Goal: Task Accomplishment & Management: Manage account settings

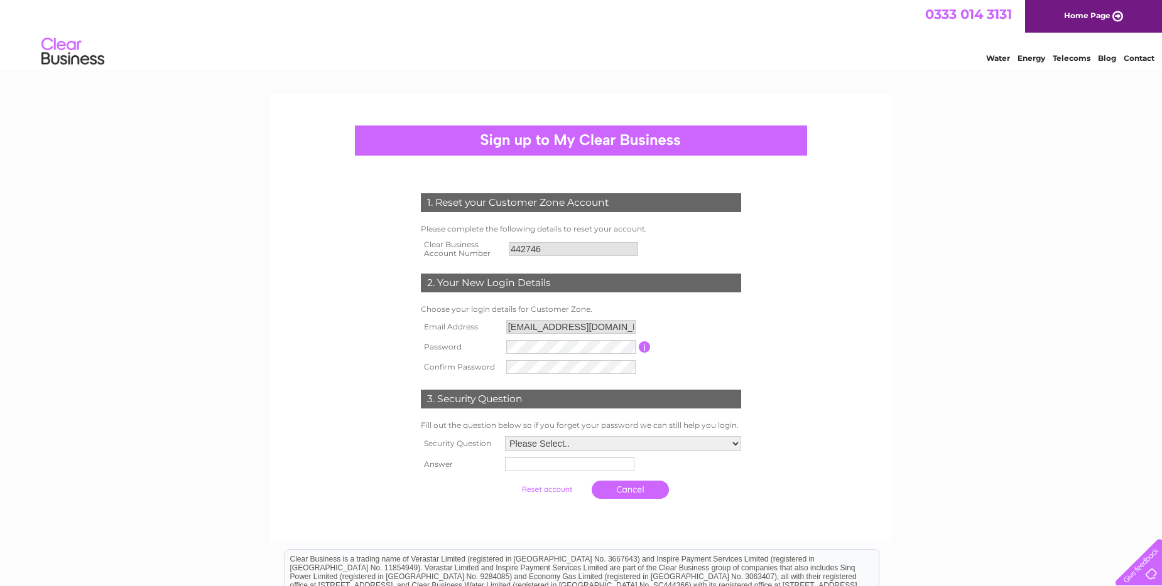
scroll to position [63, 0]
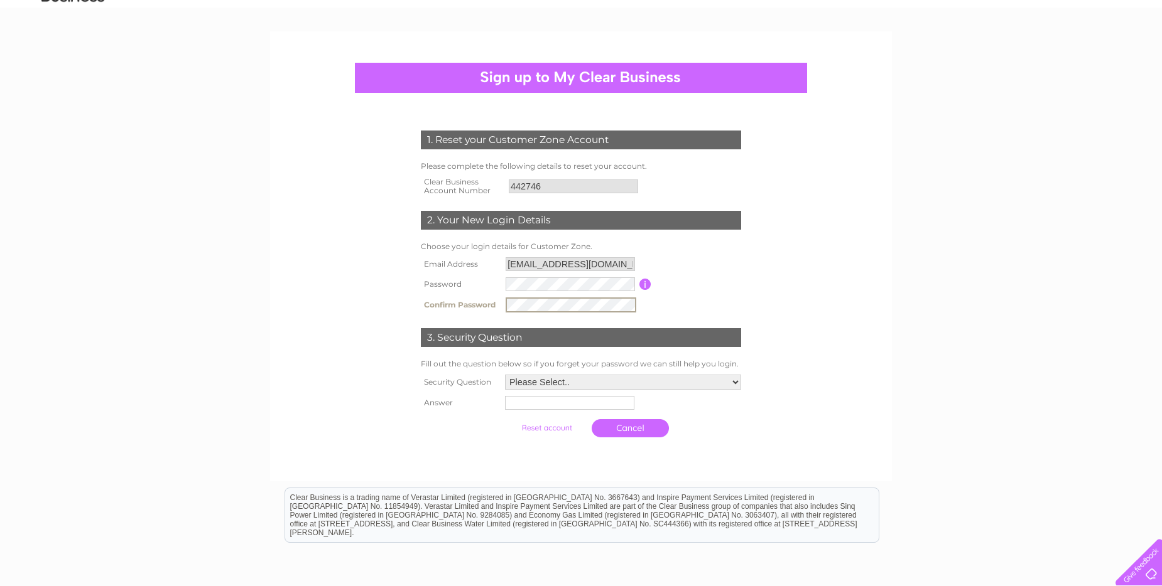
click at [508, 419] on input "submit" at bounding box center [546, 428] width 77 height 18
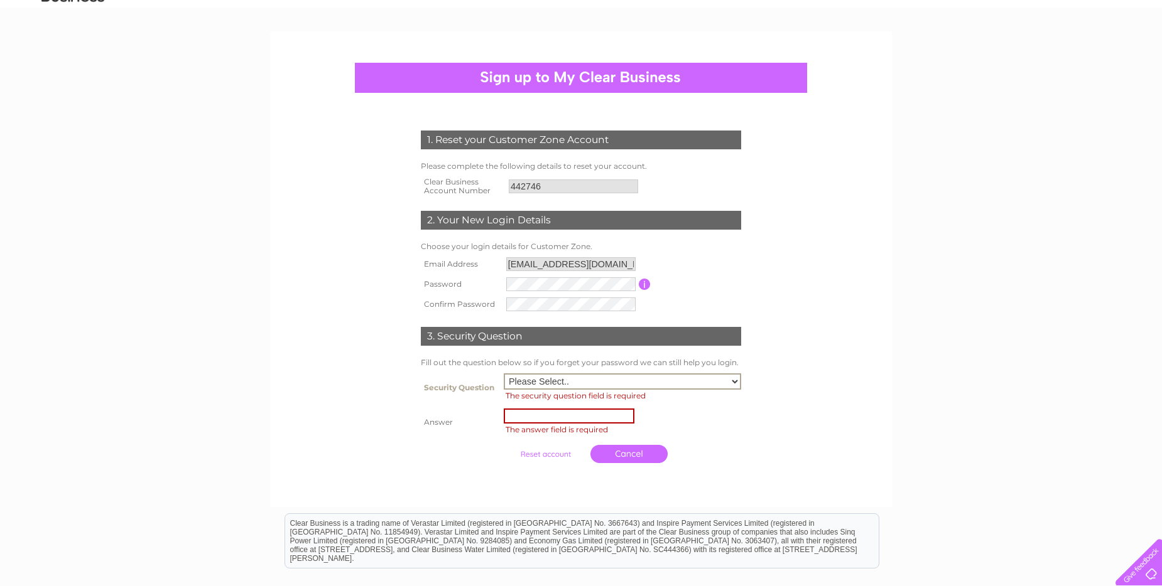
click at [542, 385] on select "Please Select.. In what town or city was your first job? In what town or city d…" at bounding box center [622, 382] width 237 height 16
select select "1"
click at [504, 374] on select "Please Select.. In what town or city was your first job? In what town or city d…" at bounding box center [622, 382] width 237 height 16
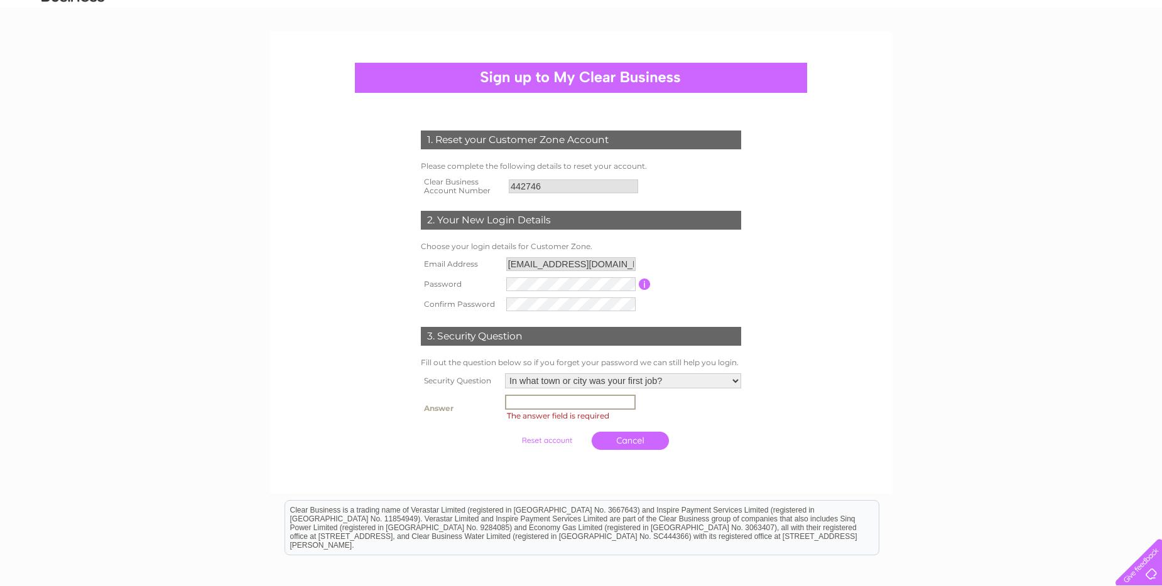
click at [533, 408] on input "text" at bounding box center [570, 402] width 131 height 15
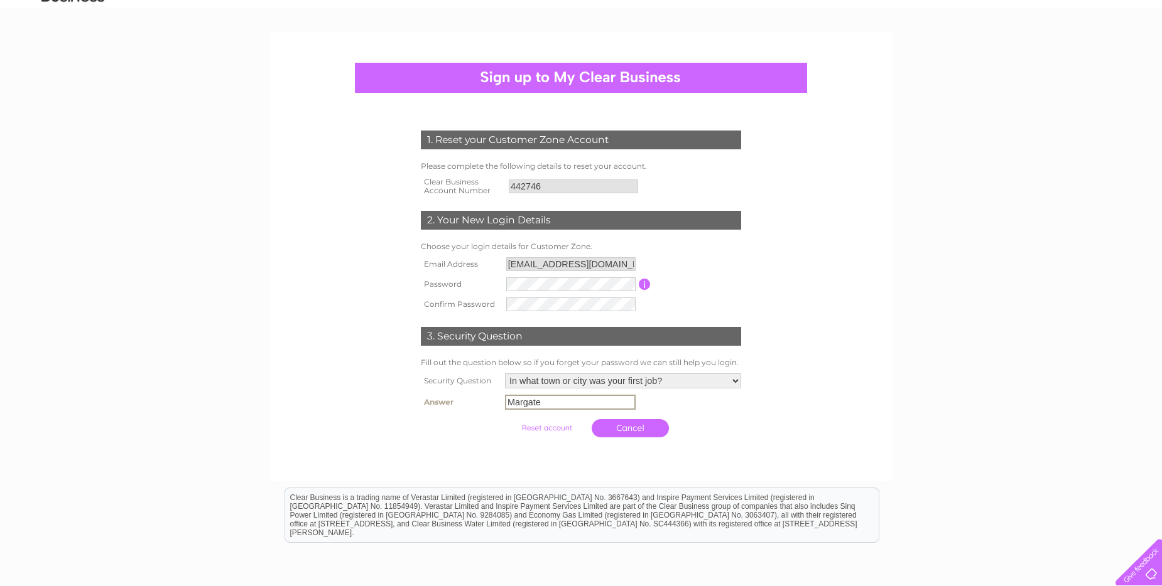
type input "Margate"
click at [508, 419] on input "submit" at bounding box center [546, 428] width 77 height 18
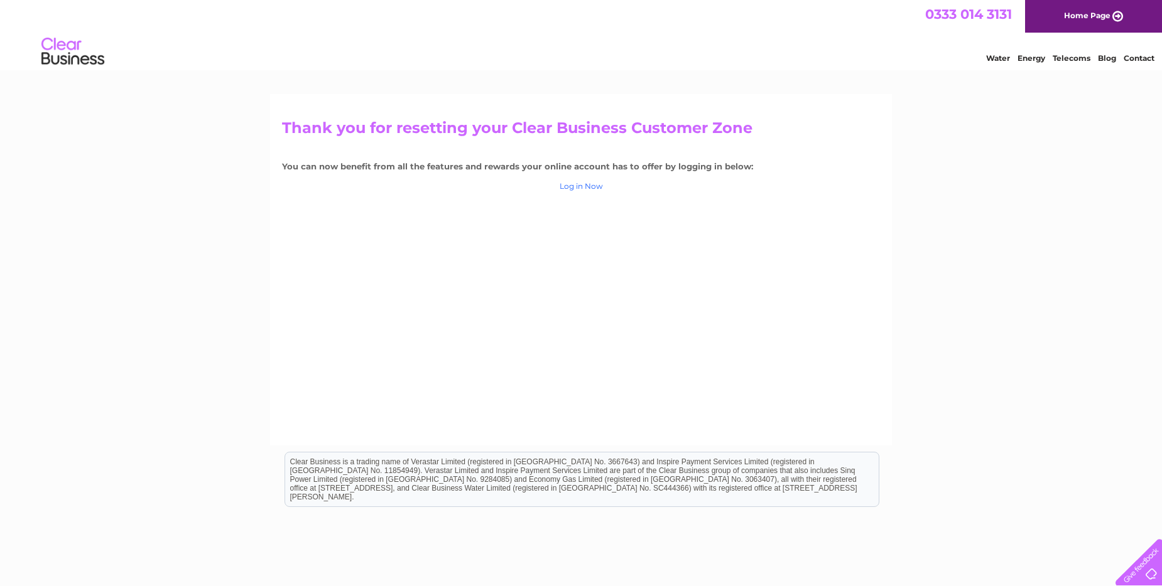
click at [577, 185] on link "Log in Now" at bounding box center [580, 185] width 43 height 9
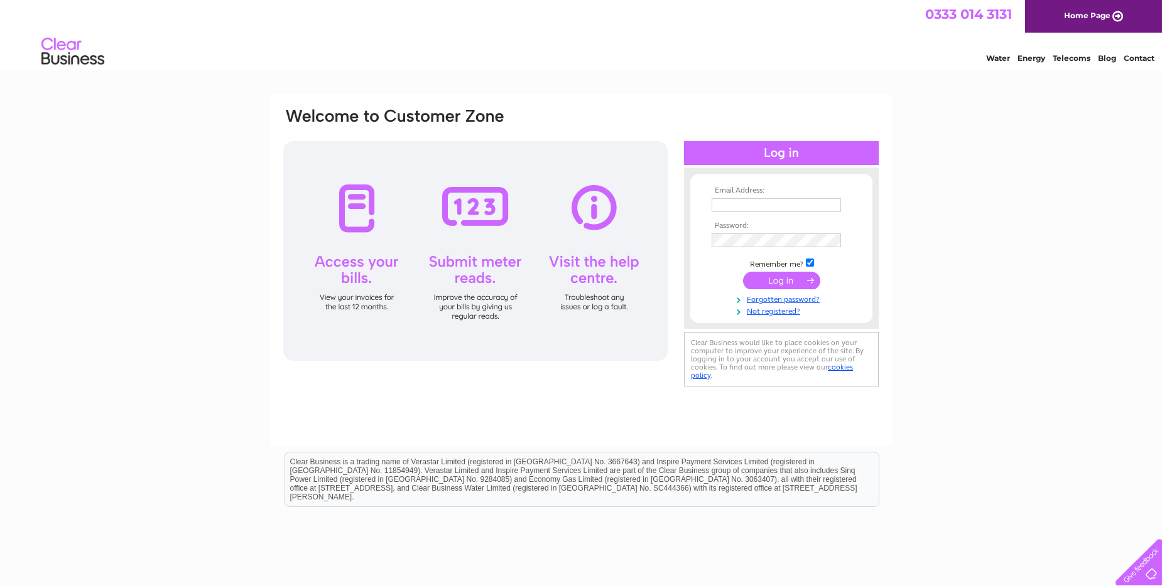
type input "carclinicuk@outlook.com"
click at [801, 282] on input "submit" at bounding box center [781, 281] width 77 height 18
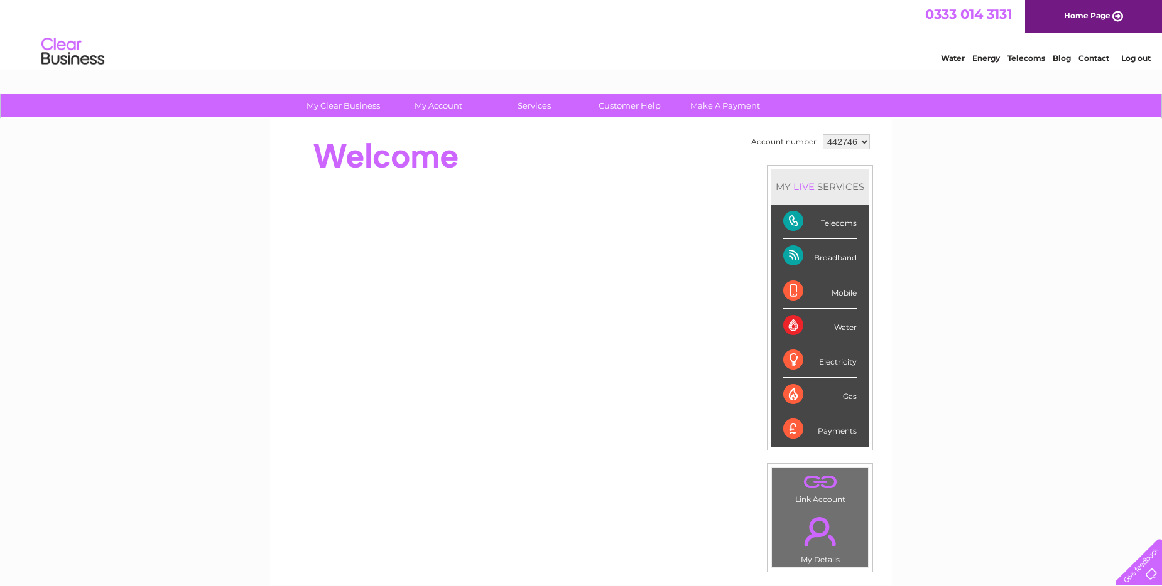
click at [300, 28] on div "0333 014 3131 Home Page" at bounding box center [581, 16] width 1162 height 33
click at [1125, 58] on link "Log out" at bounding box center [1136, 57] width 30 height 9
